Goal: Transaction & Acquisition: Purchase product/service

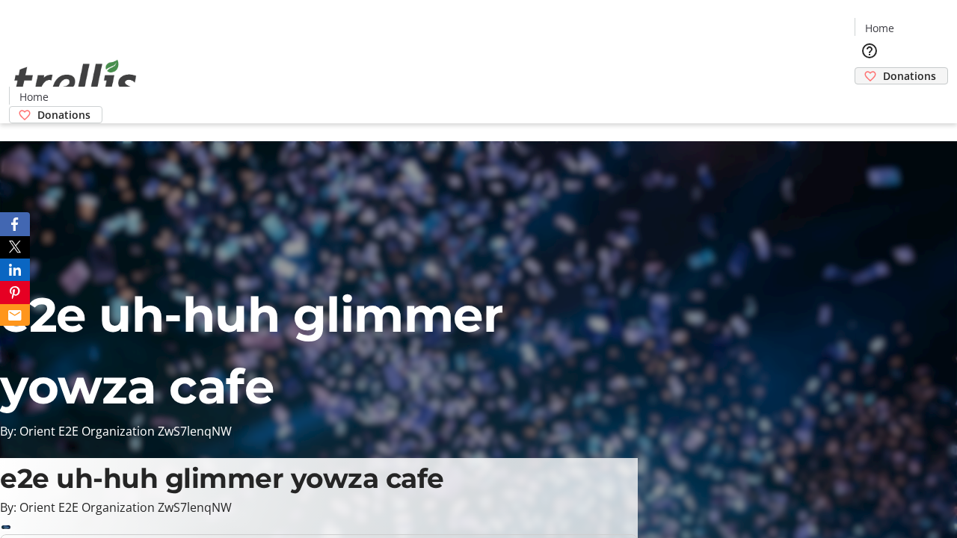
click at [883, 68] on span "Donations" at bounding box center [909, 76] width 53 height 16
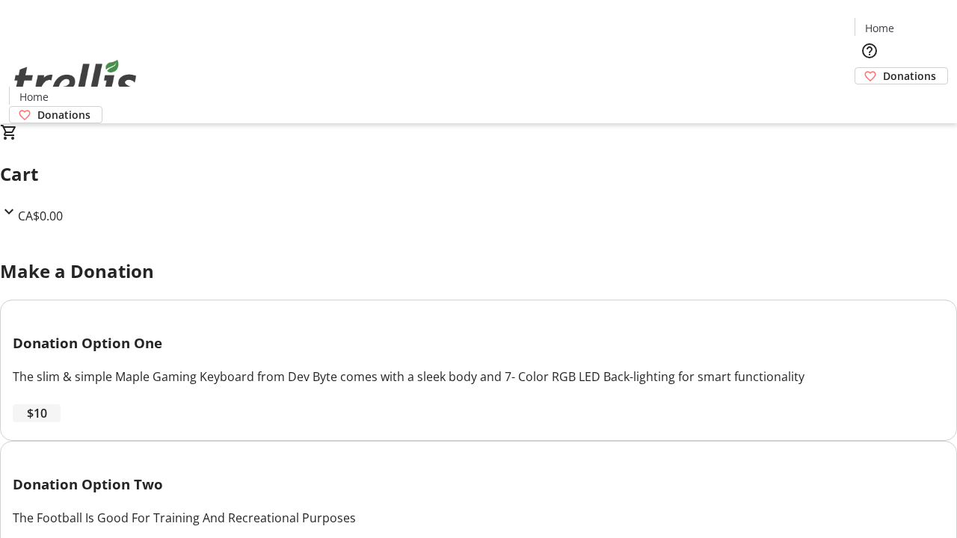
click at [47, 422] on span "$10" at bounding box center [37, 413] width 20 height 18
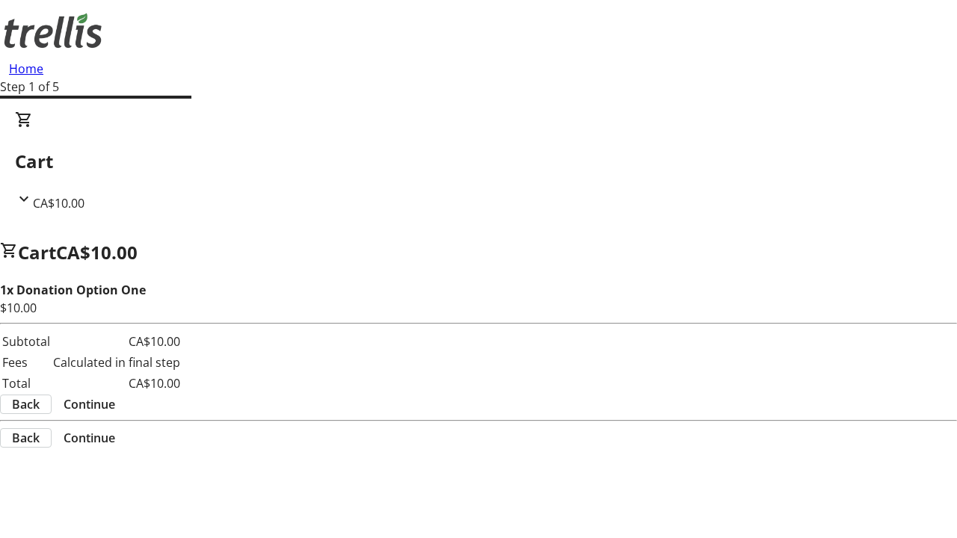
select select "CA"
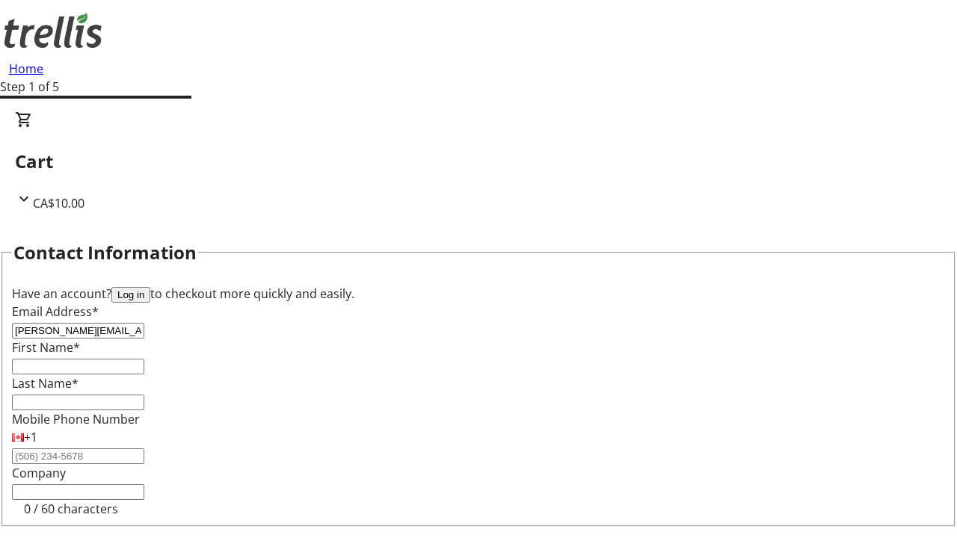
type input "[PERSON_NAME][EMAIL_ADDRESS][DOMAIN_NAME]"
type input "[PERSON_NAME]"
type input "[STREET_ADDRESS][PERSON_NAME]"
type input "Kelowna"
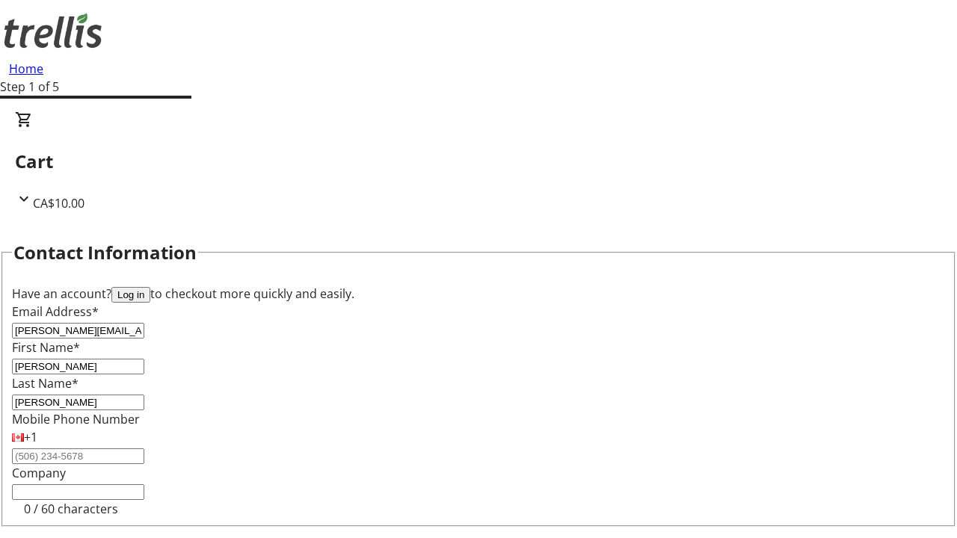
select select "BC"
type input "Kelowna"
type input "V1Y 0C2"
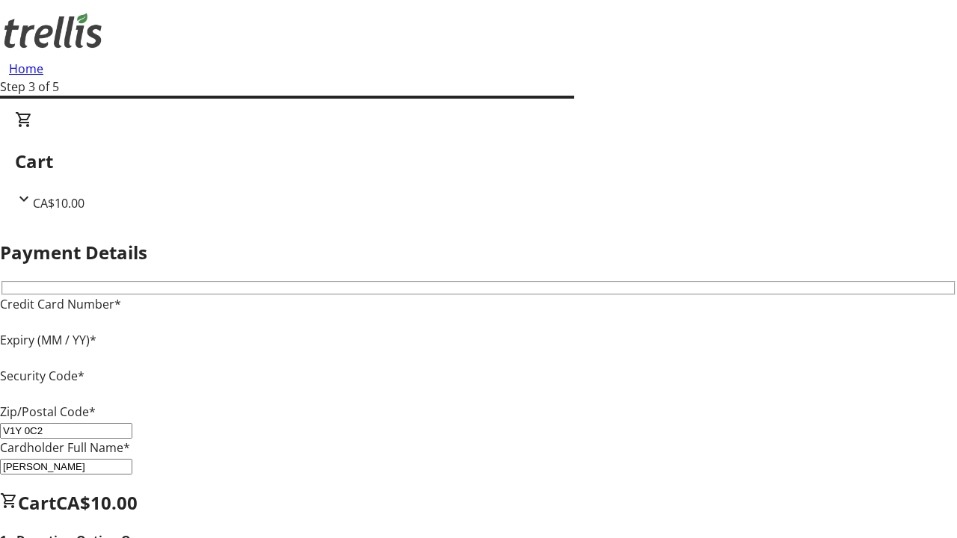
type input "V1Y 0C2"
